Goal: Register for event/course

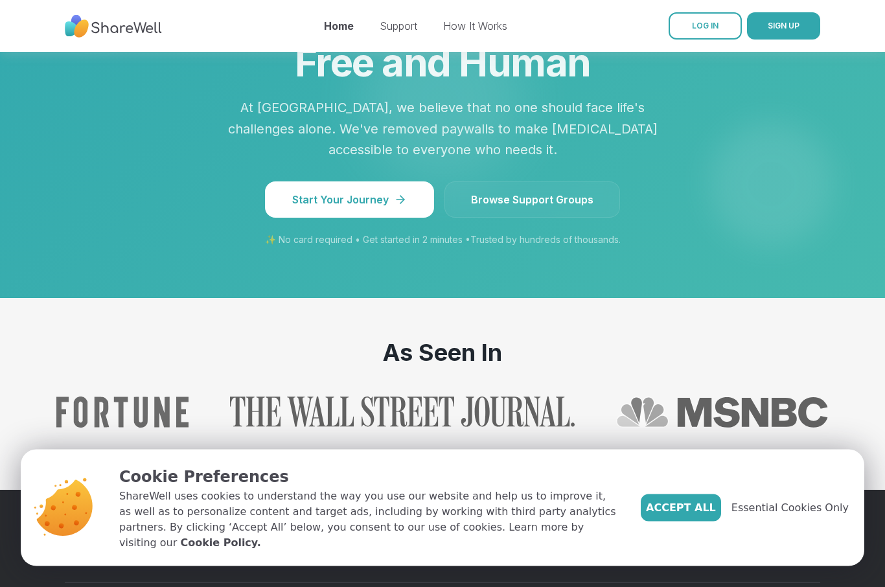
scroll to position [1186, 0]
click at [556, 192] on span "Browse Support Groups" at bounding box center [532, 200] width 123 height 16
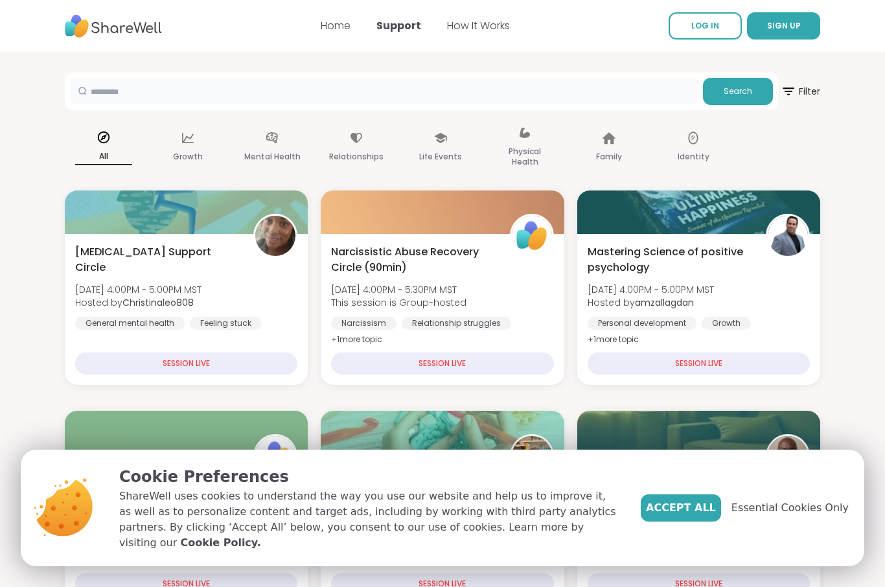
click at [314, 82] on input "text" at bounding box center [384, 91] width 628 height 26
type input "***"
click at [749, 78] on button "Search" at bounding box center [738, 91] width 70 height 27
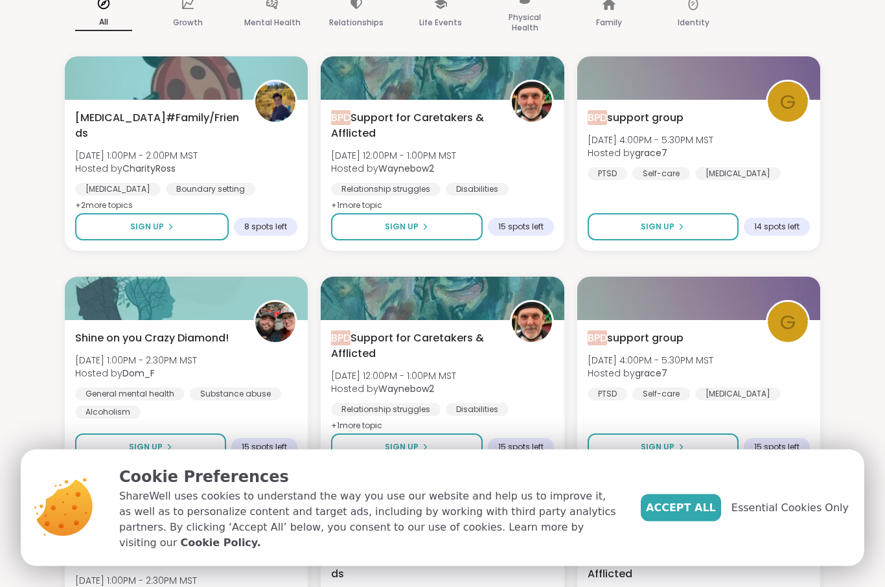
scroll to position [134, 0]
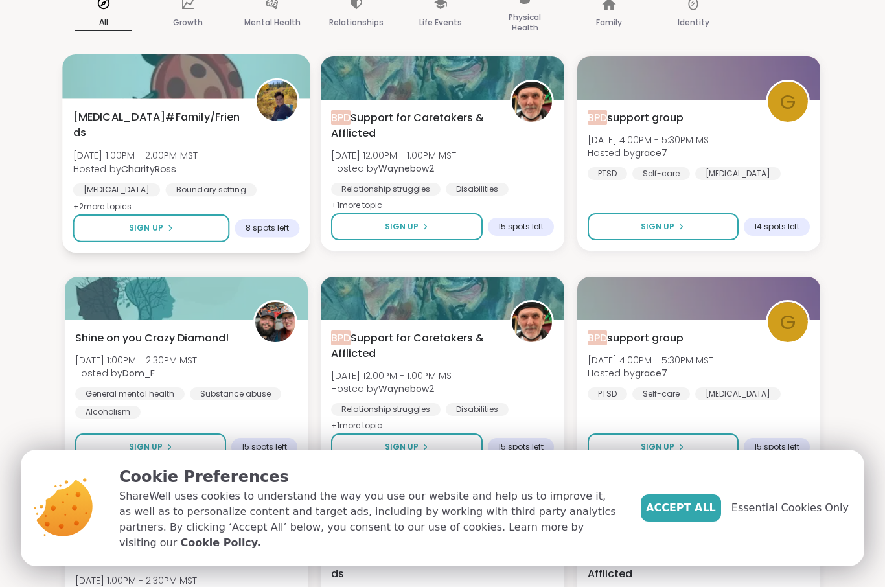
click at [84, 192] on div "[MEDICAL_DATA]" at bounding box center [117, 189] width 88 height 13
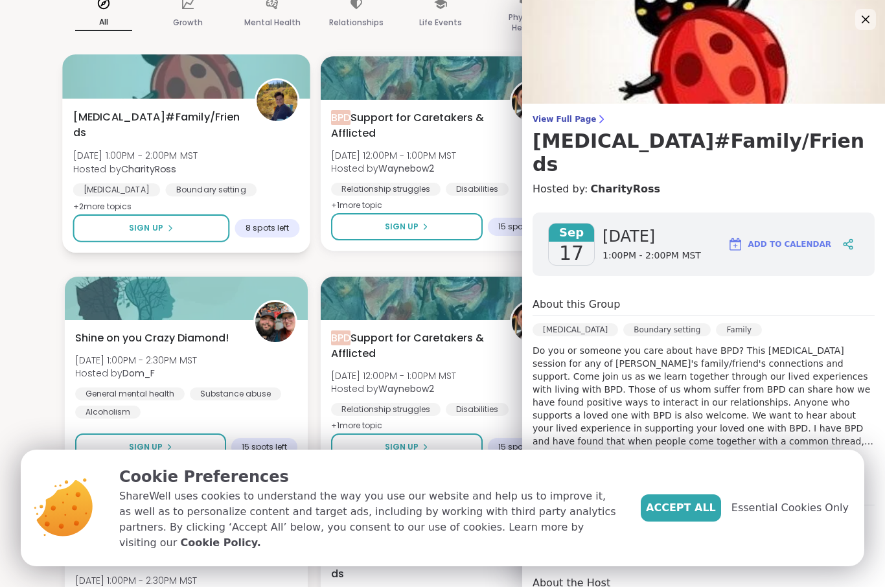
click at [100, 142] on div "[MEDICAL_DATA]#Family/Friends [DATE] 1:00PM - 2:00PM MST Hosted by CharityRoss …" at bounding box center [186, 163] width 227 height 106
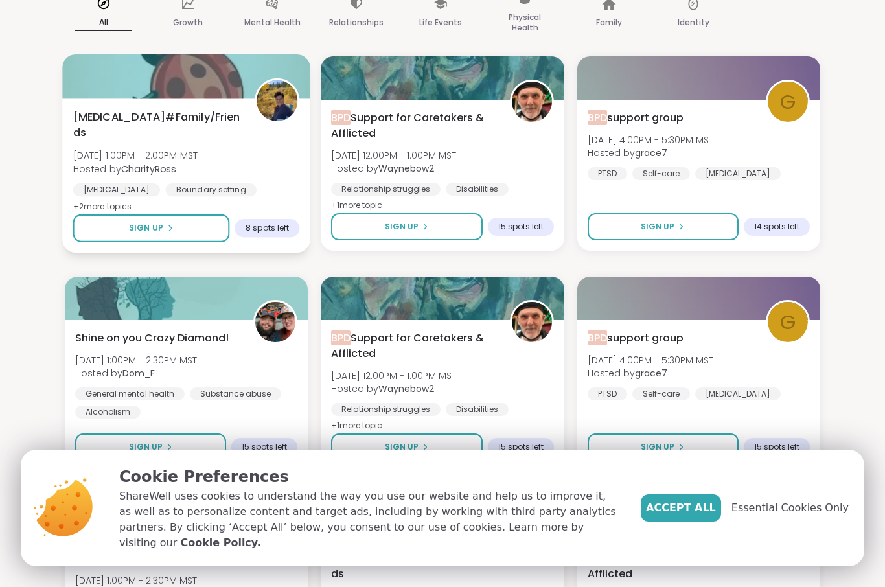
click at [97, 152] on span "[DATE] 1:00PM - 2:00PM MST" at bounding box center [135, 155] width 125 height 13
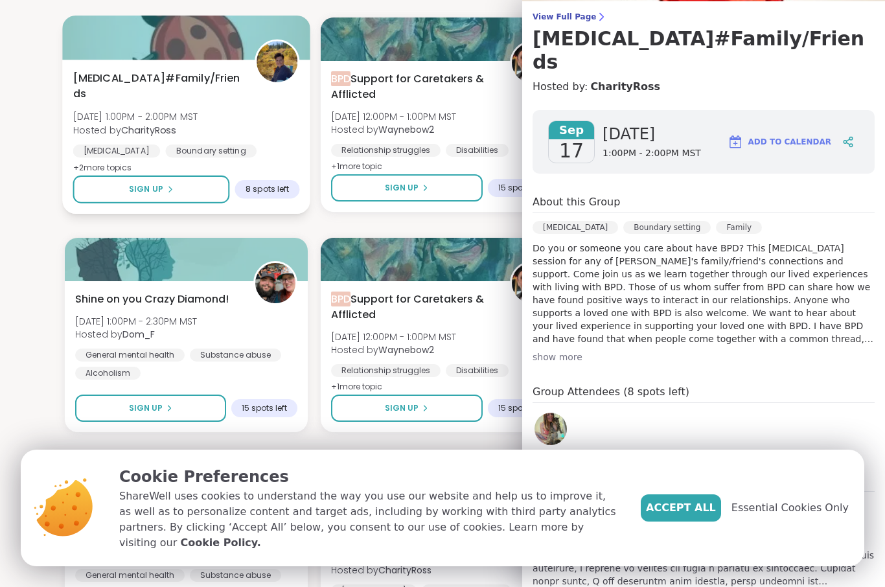
scroll to position [218, 0]
